Goal: Find specific page/section: Find specific page/section

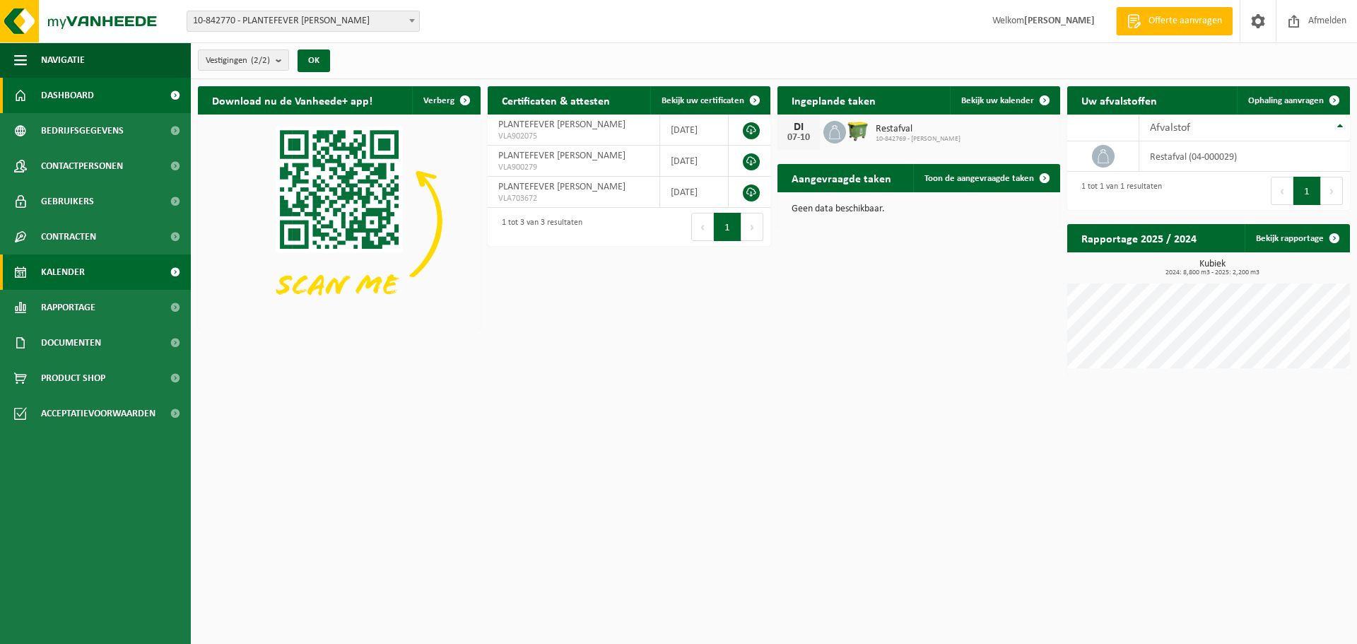
click at [54, 268] on span "Kalender" at bounding box center [63, 271] width 44 height 35
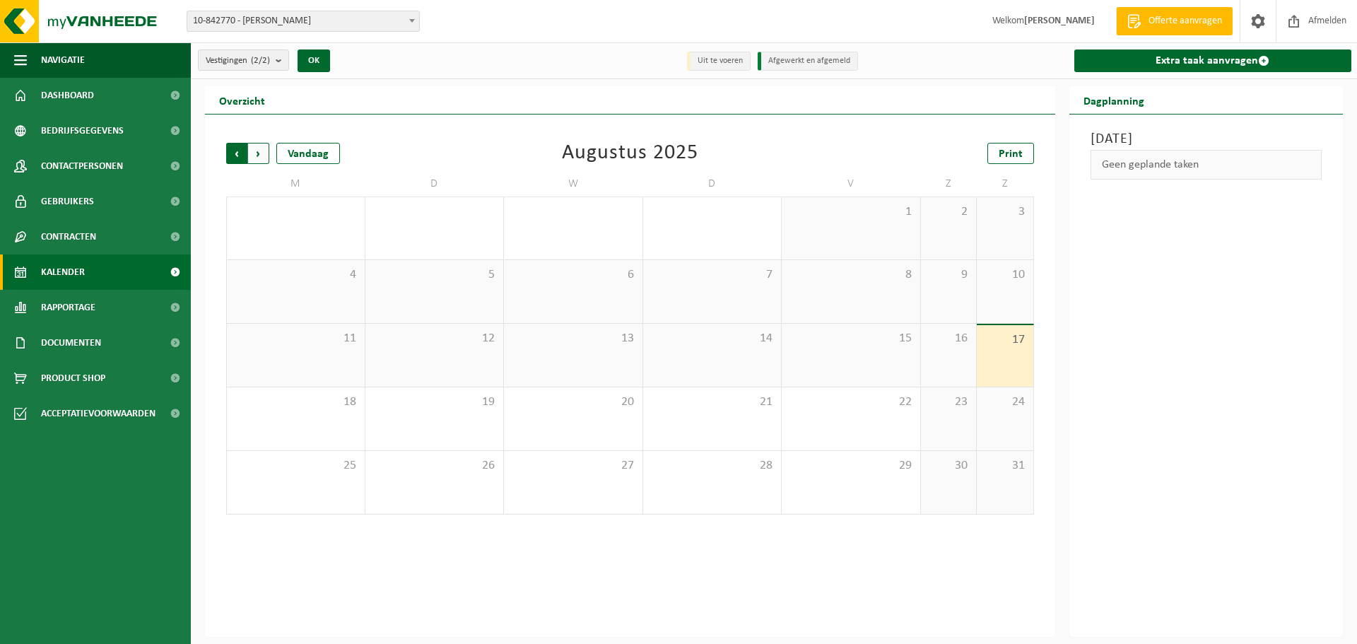
click at [257, 155] on span "Volgende" at bounding box center [258, 153] width 21 height 21
click at [232, 150] on span "Vorige" at bounding box center [236, 153] width 21 height 21
click at [75, 93] on span "Dashboard" at bounding box center [67, 95] width 53 height 35
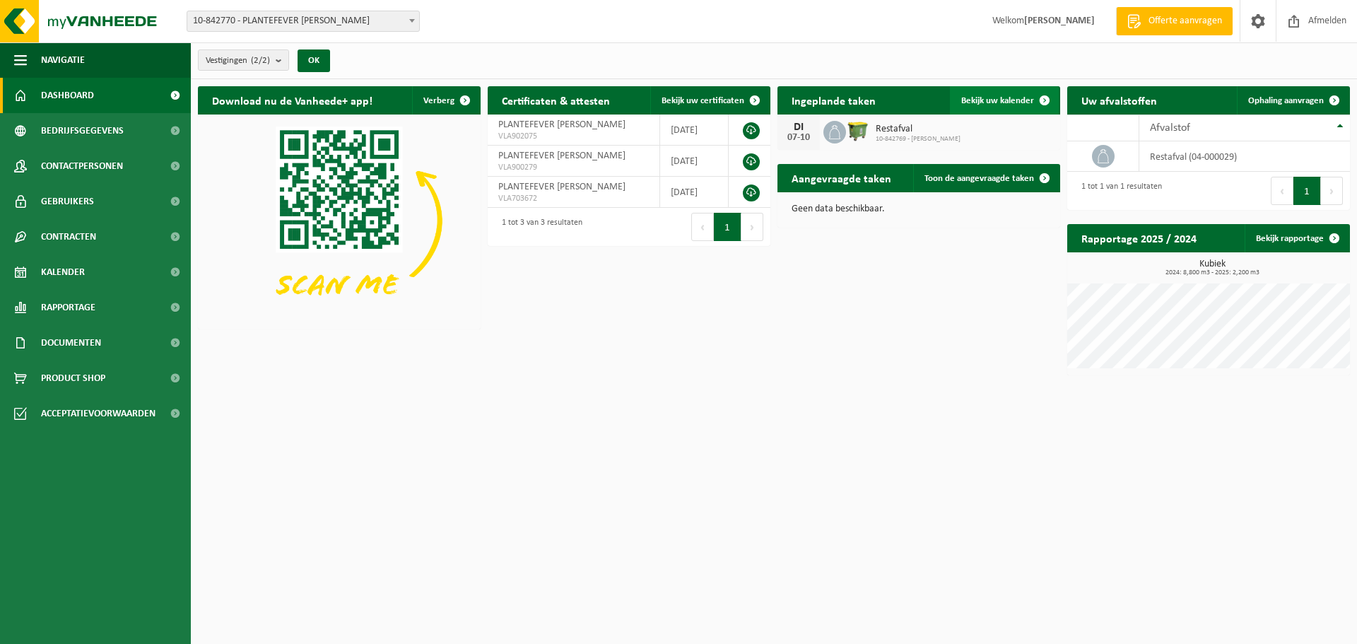
click at [1004, 102] on span "Bekijk uw kalender" at bounding box center [997, 100] width 73 height 9
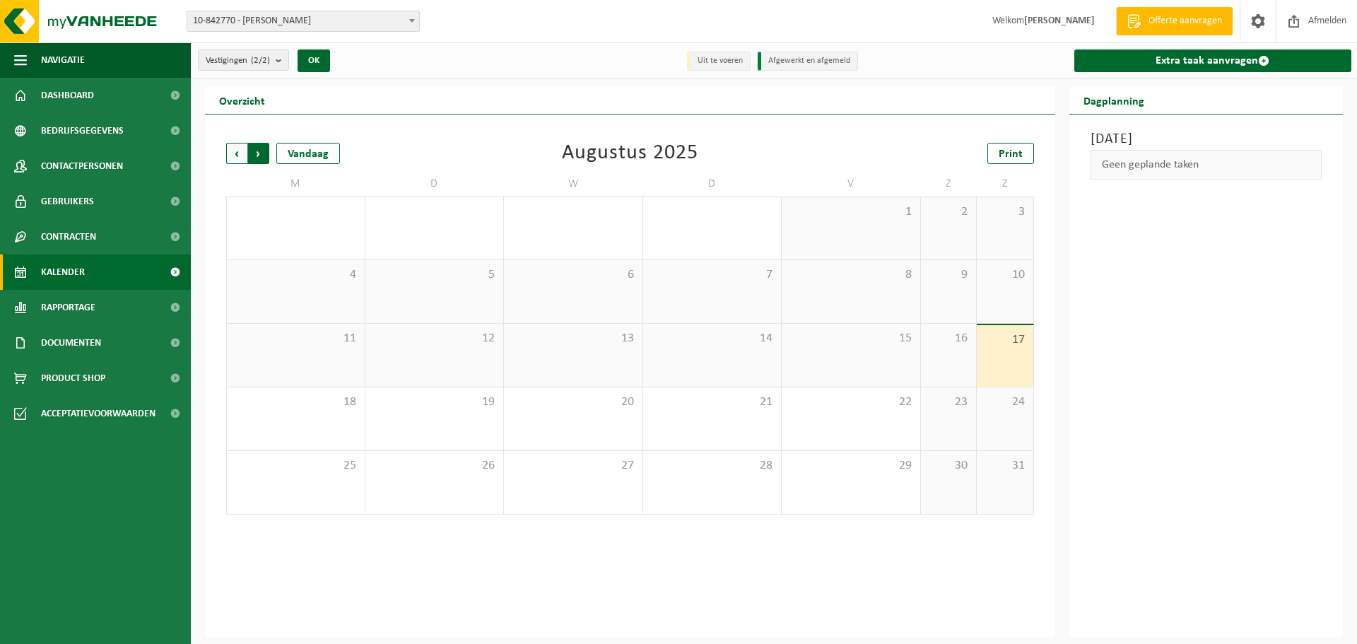
click at [237, 153] on span "Vorige" at bounding box center [236, 153] width 21 height 21
click at [261, 155] on span "Volgende" at bounding box center [258, 153] width 21 height 21
click at [267, 158] on span "Volgende" at bounding box center [258, 153] width 21 height 21
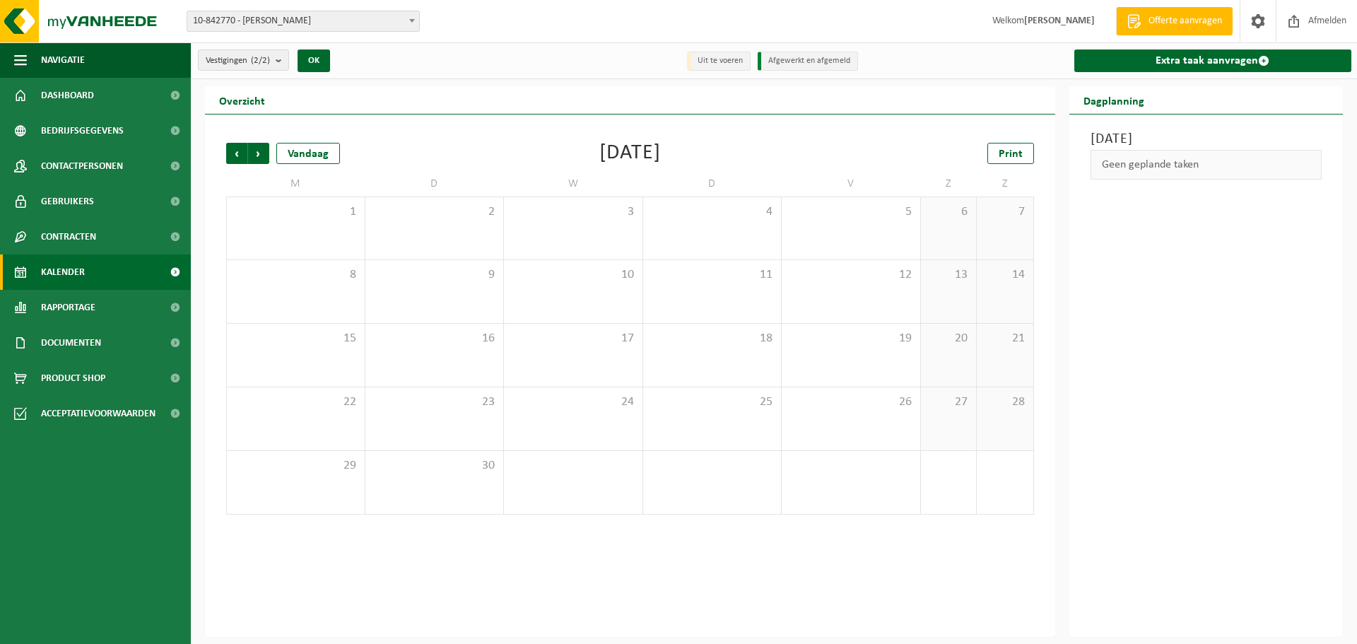
click at [267, 158] on span "Volgende" at bounding box center [258, 153] width 21 height 21
click at [258, 155] on span "Volgende" at bounding box center [258, 153] width 21 height 21
click at [235, 153] on span "Vorige" at bounding box center [236, 153] width 21 height 21
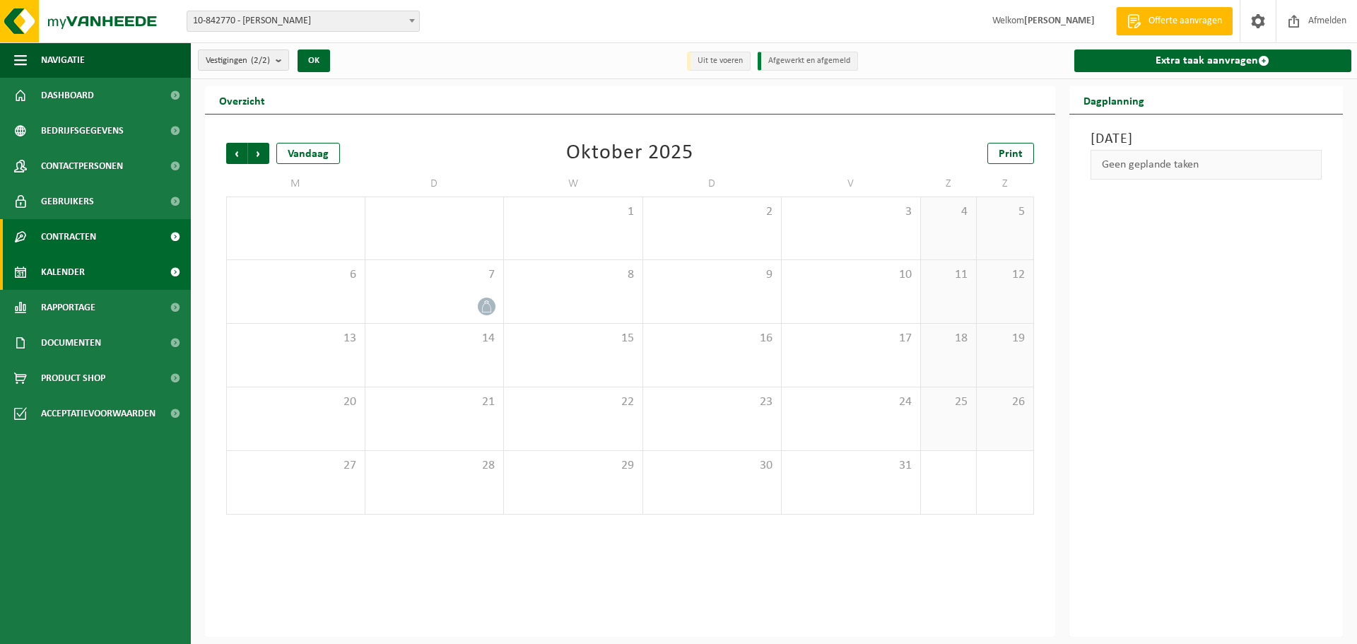
click at [75, 242] on span "Contracten" at bounding box center [68, 236] width 55 height 35
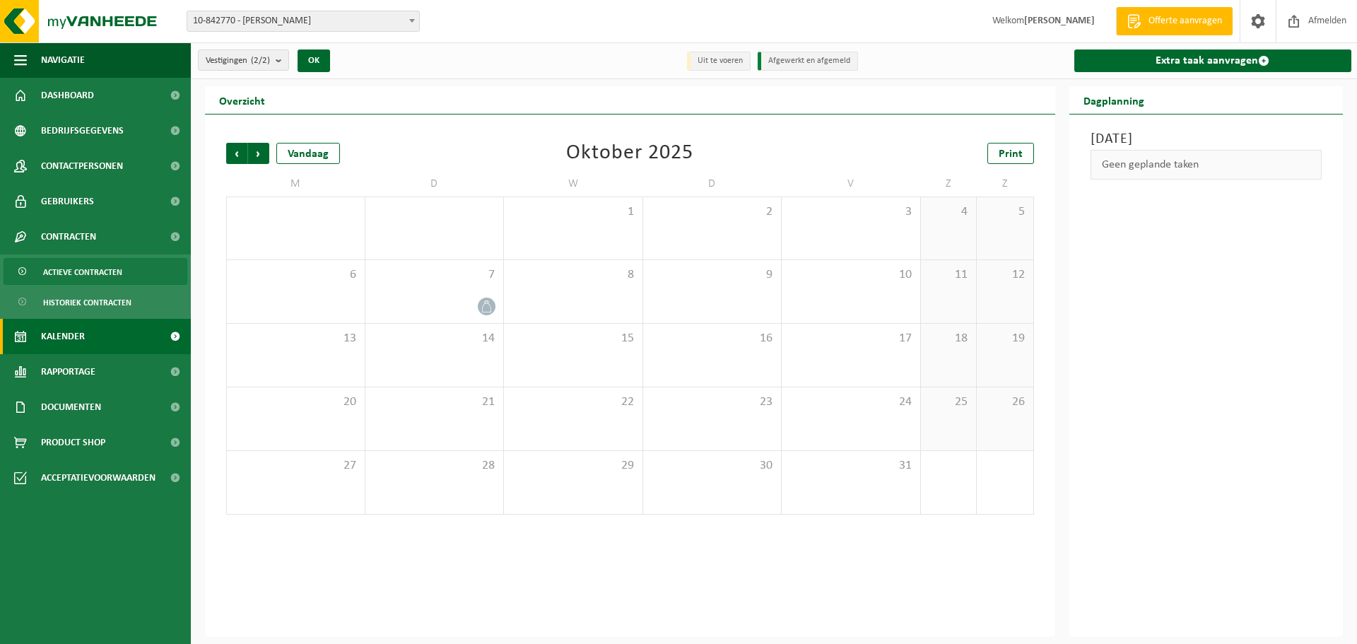
click at [86, 273] on span "Actieve contracten" at bounding box center [82, 272] width 79 height 27
